Goal: Information Seeking & Learning: Check status

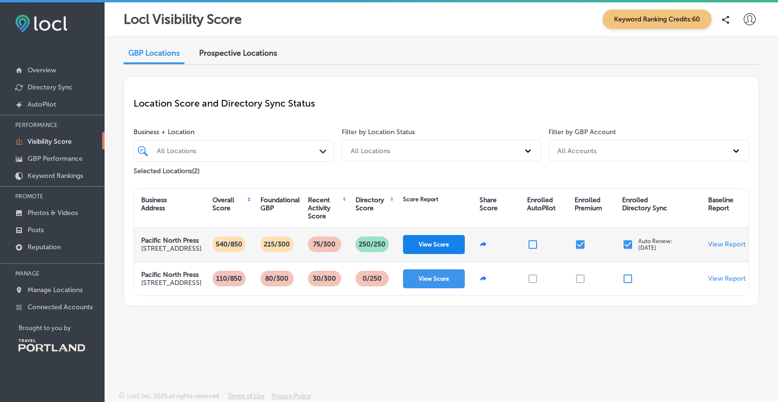
click at [452, 254] on button "View Score" at bounding box center [434, 244] width 62 height 19
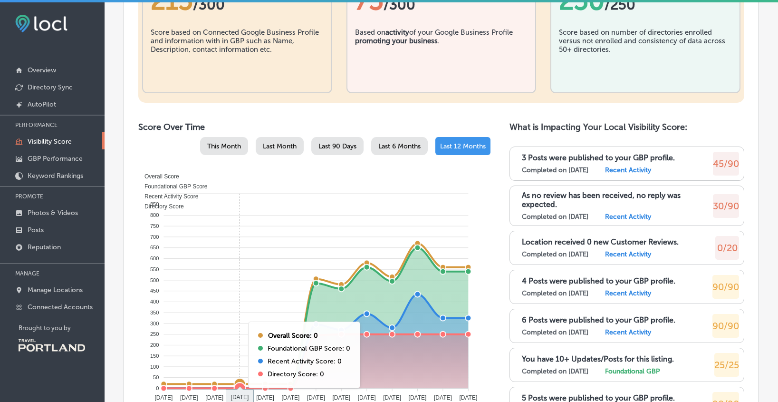
scroll to position [523, 0]
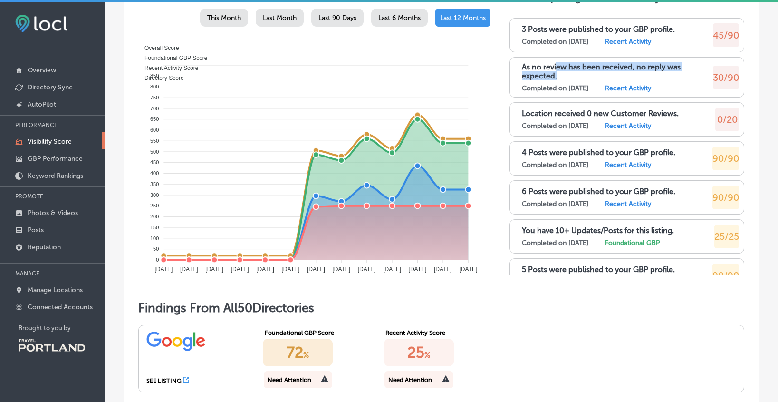
drag, startPoint x: 552, startPoint y: 69, endPoint x: 641, endPoint y: 74, distance: 89.5
click at [641, 74] on p "As no review has been received, no reply was expected." at bounding box center [617, 71] width 191 height 18
click at [655, 74] on p "As no review has been received, no reply was expected." at bounding box center [617, 71] width 191 height 18
drag, startPoint x: 622, startPoint y: 73, endPoint x: 564, endPoint y: 67, distance: 57.8
click at [564, 67] on p "As no review has been received, no reply was expected." at bounding box center [617, 71] width 191 height 18
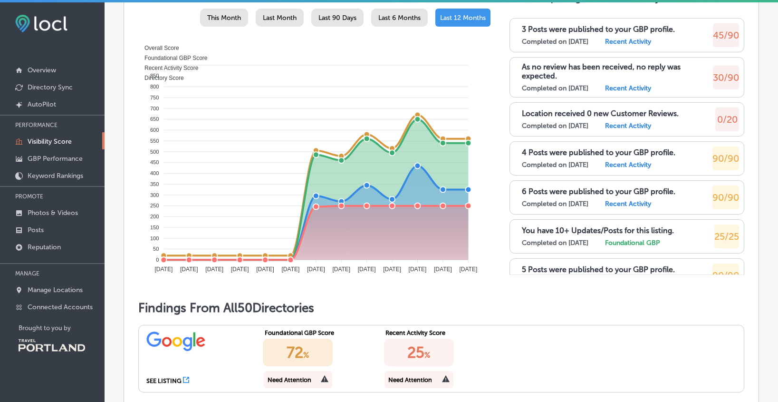
click at [555, 80] on div "As no review has been received, no reply was expected. Completed on [DATE] Rece…" at bounding box center [617, 77] width 191 height 30
drag, startPoint x: 722, startPoint y: 77, endPoint x: 670, endPoint y: 48, distance: 59.3
click at [679, 63] on div "As no review has been received, no reply was expected. Completed on [DATE] Rece…" at bounding box center [630, 77] width 217 height 30
drag, startPoint x: 576, startPoint y: 30, endPoint x: 543, endPoint y: 30, distance: 32.8
click at [543, 30] on p "3 Posts were published to your GBP profile." at bounding box center [598, 29] width 153 height 9
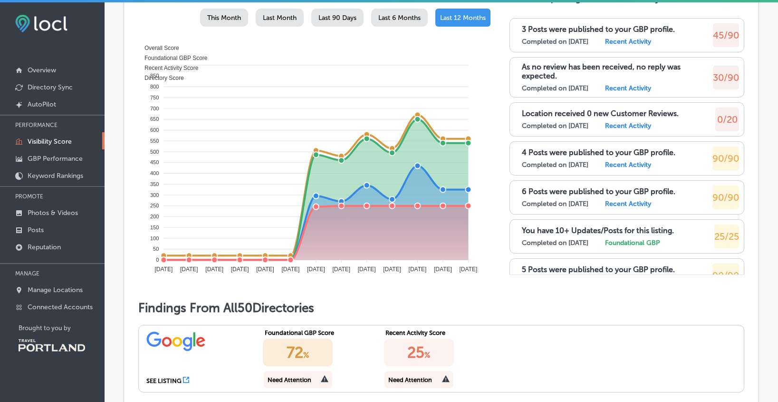
click at [536, 36] on div "3 Posts were published to your GBP profile. Completed on [DATE] Recent Activity" at bounding box center [598, 35] width 153 height 21
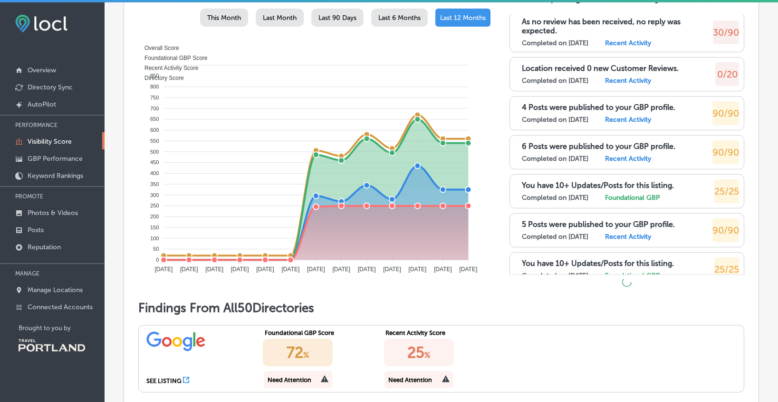
scroll to position [0, 0]
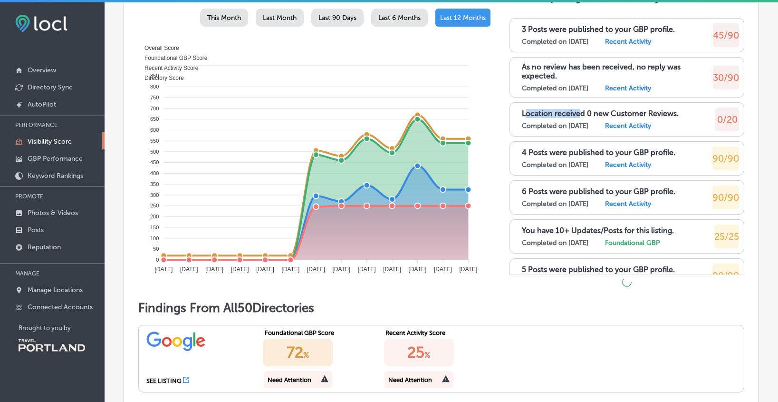
drag, startPoint x: 522, startPoint y: 109, endPoint x: 565, endPoint y: 116, distance: 43.8
click at [576, 116] on p "Location received 0 new Customer Reviews." at bounding box center [600, 113] width 157 height 9
click at [45, 159] on p "GBP Performance" at bounding box center [55, 158] width 55 height 8
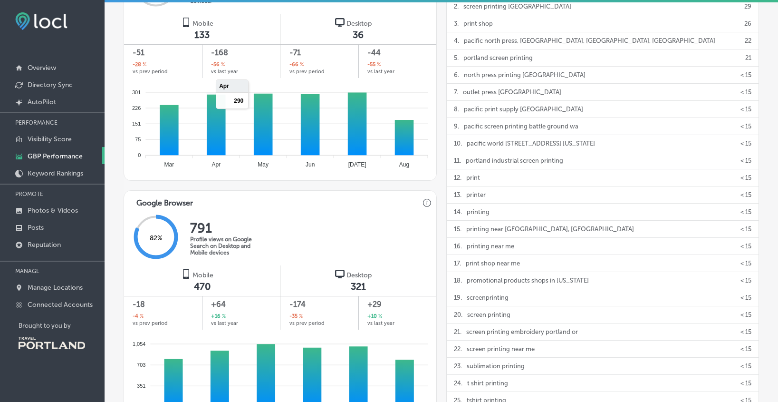
scroll to position [523, 0]
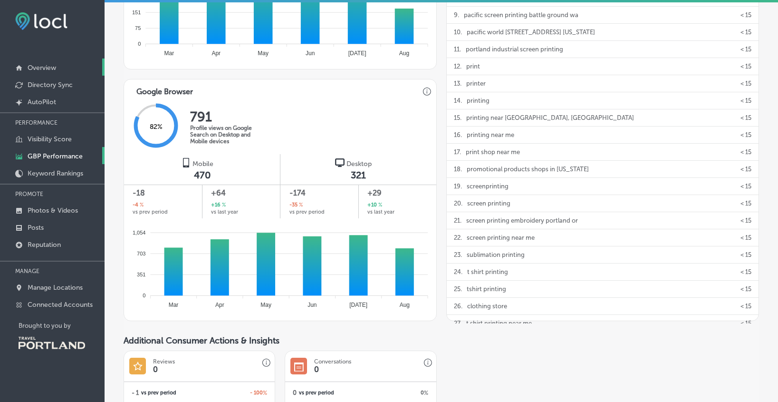
click at [51, 66] on p "Overview" at bounding box center [42, 68] width 29 height 8
